Goal: Transaction & Acquisition: Purchase product/service

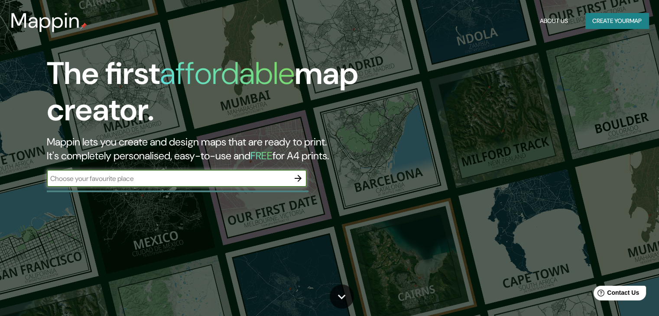
click at [237, 177] on input "text" at bounding box center [168, 179] width 243 height 10
type input "[GEOGRAPHIC_DATA]"
click at [294, 181] on icon "button" at bounding box center [298, 178] width 10 height 10
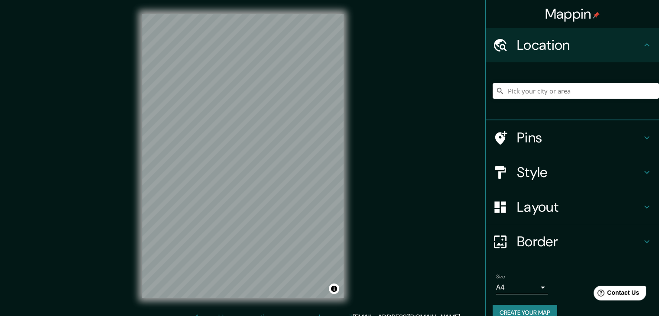
click at [500, 89] on input "Pick your city or area" at bounding box center [575, 91] width 166 height 16
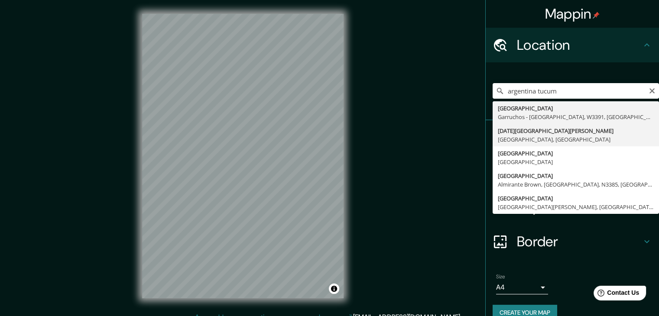
type input "[DATE][GEOGRAPHIC_DATA][PERSON_NAME], [GEOGRAPHIC_DATA], [GEOGRAPHIC_DATA]"
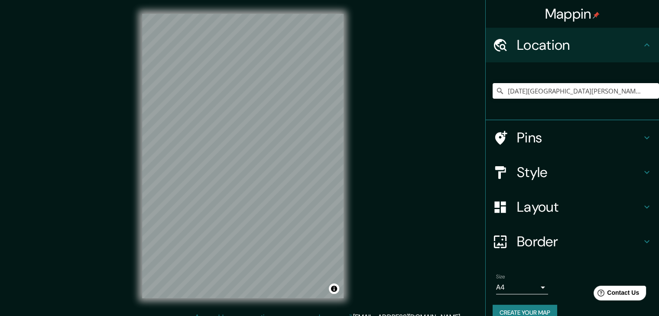
click at [532, 168] on h4 "Style" at bounding box center [579, 172] width 125 height 17
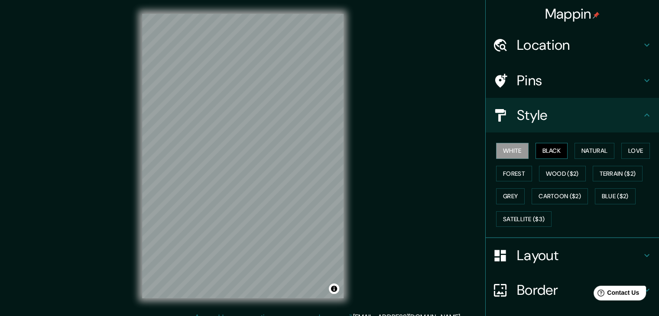
click at [542, 147] on button "Black" at bounding box center [551, 151] width 32 height 16
click at [514, 149] on button "White" at bounding box center [512, 151] width 32 height 16
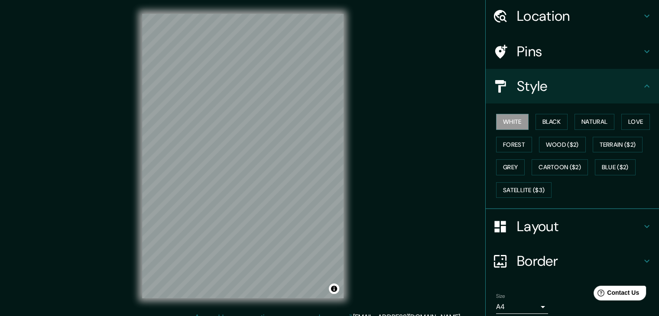
scroll to position [62, 0]
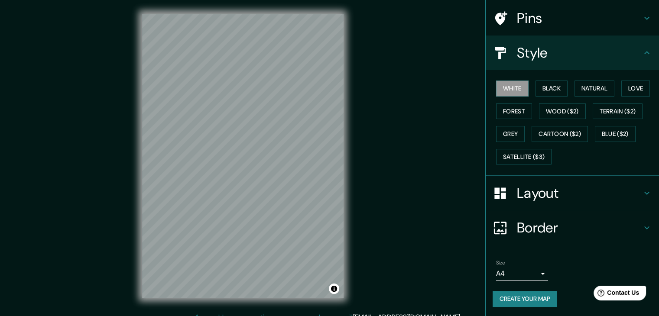
click at [527, 271] on body "Mappin Location [DATE][GEOGRAPHIC_DATA][PERSON_NAME], [GEOGRAPHIC_DATA], [GEOGR…" at bounding box center [329, 158] width 659 height 316
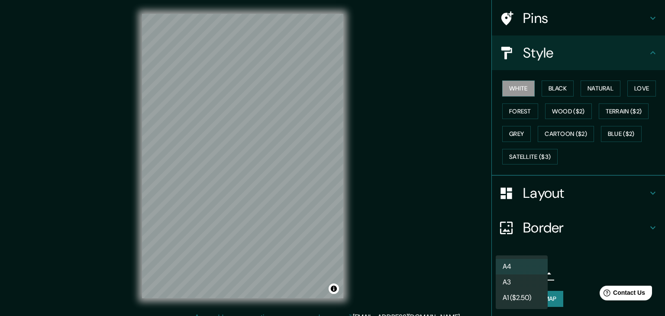
click at [525, 279] on li "A3" at bounding box center [522, 283] width 52 height 16
type input "a4"
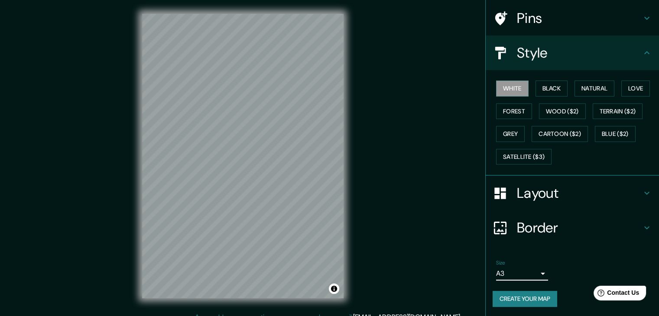
click at [569, 236] on div "Border" at bounding box center [571, 227] width 173 height 35
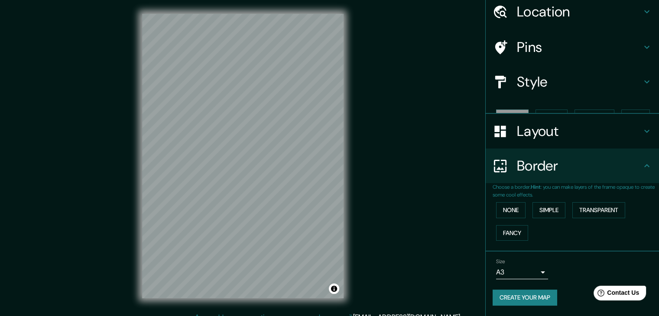
scroll to position [18, 0]
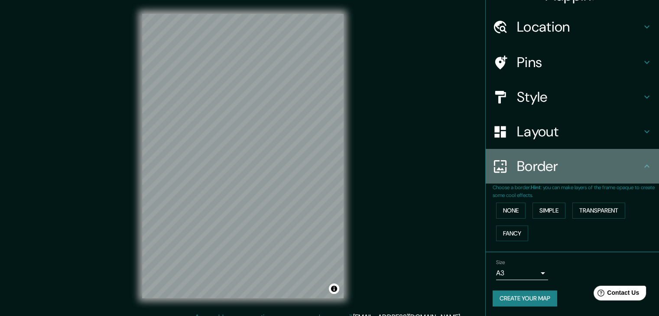
click at [547, 167] on h4 "Border" at bounding box center [579, 166] width 125 height 17
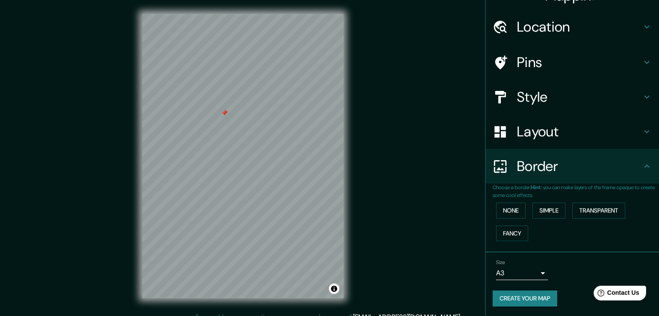
click at [534, 127] on h4 "Layout" at bounding box center [579, 131] width 125 height 17
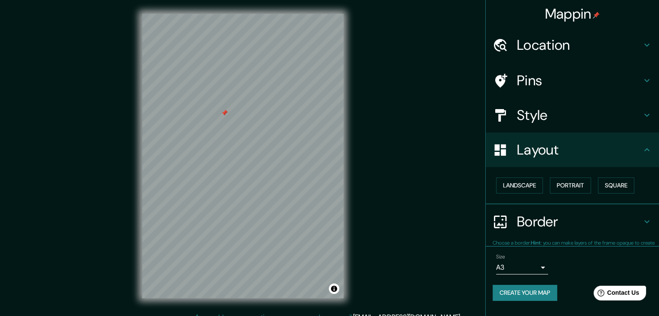
scroll to position [0, 0]
click at [547, 116] on h4 "Style" at bounding box center [579, 115] width 125 height 17
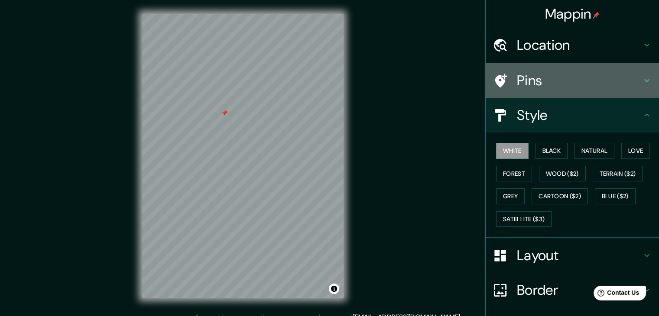
click at [538, 87] on h4 "Pins" at bounding box center [579, 80] width 125 height 17
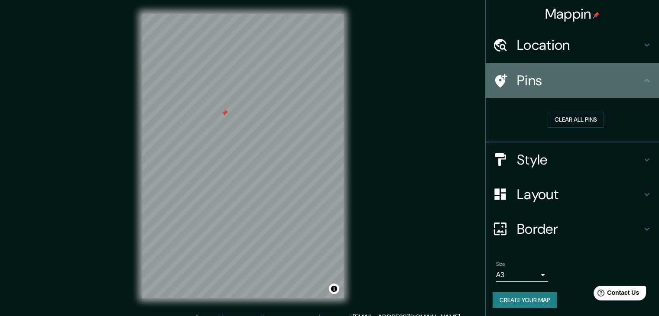
click at [538, 87] on h4 "Pins" at bounding box center [579, 80] width 125 height 17
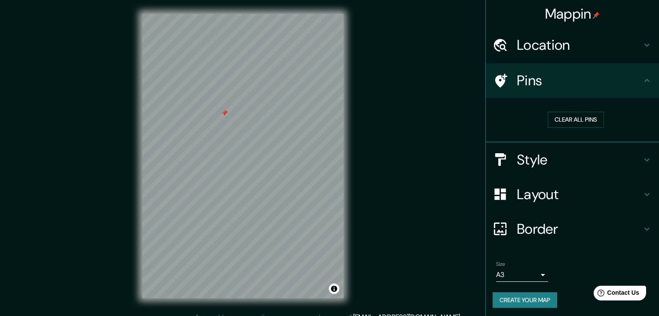
click at [534, 161] on h4 "Style" at bounding box center [579, 159] width 125 height 17
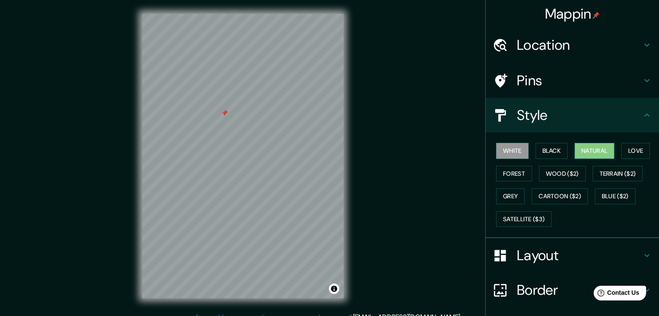
click at [590, 149] on button "Natural" at bounding box center [594, 151] width 40 height 16
click at [541, 151] on button "Black" at bounding box center [551, 151] width 32 height 16
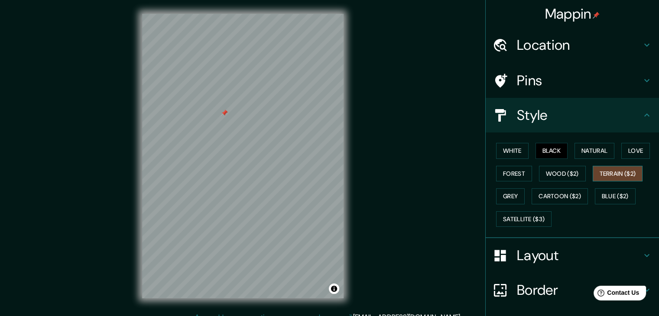
click at [597, 173] on button "Terrain ($2)" at bounding box center [617, 174] width 50 height 16
click at [638, 149] on button "Love" at bounding box center [635, 151] width 29 height 16
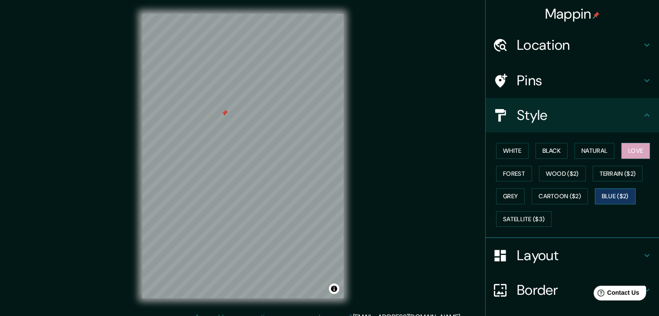
click at [609, 190] on button "Blue ($2)" at bounding box center [615, 196] width 41 height 16
click at [551, 194] on button "Cartoon ($2)" at bounding box center [559, 196] width 56 height 16
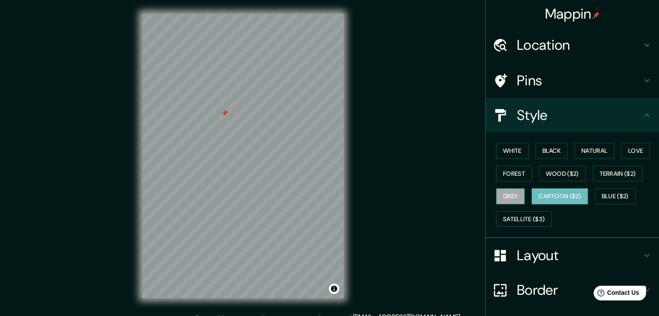
click at [502, 196] on button "Grey" at bounding box center [510, 196] width 29 height 16
click at [506, 215] on button "Satellite ($3)" at bounding box center [523, 219] width 55 height 16
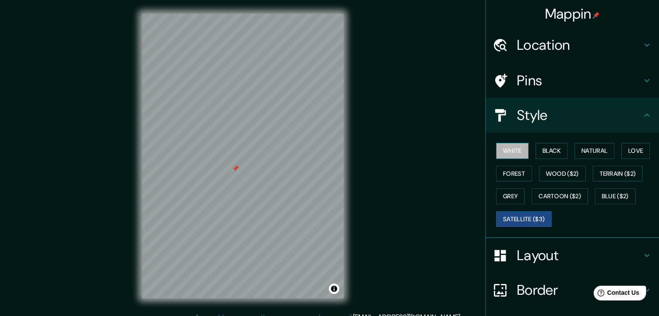
click at [519, 149] on button "White" at bounding box center [512, 151] width 32 height 16
click at [537, 148] on button "Black" at bounding box center [551, 151] width 32 height 16
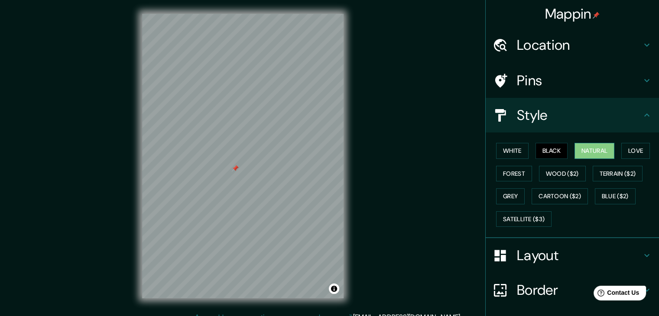
click at [577, 150] on button "Natural" at bounding box center [594, 151] width 40 height 16
click at [625, 153] on button "Love" at bounding box center [635, 151] width 29 height 16
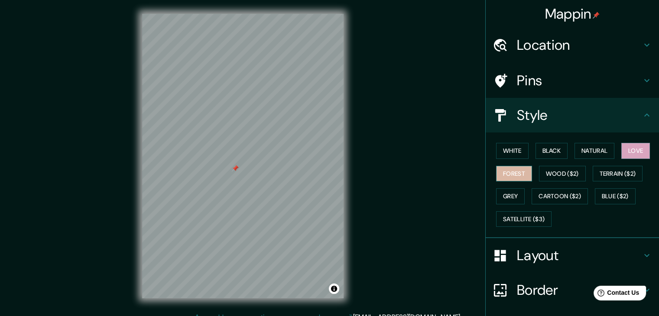
click at [508, 179] on button "Forest" at bounding box center [514, 174] width 36 height 16
click at [597, 177] on button "Terrain ($2)" at bounding box center [617, 174] width 50 height 16
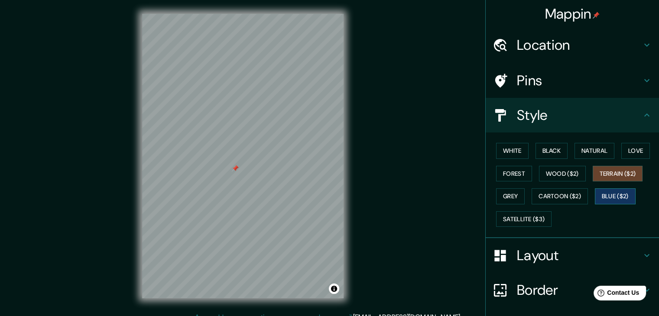
click at [600, 201] on button "Blue ($2)" at bounding box center [615, 196] width 41 height 16
